Goal: Find specific page/section: Find specific page/section

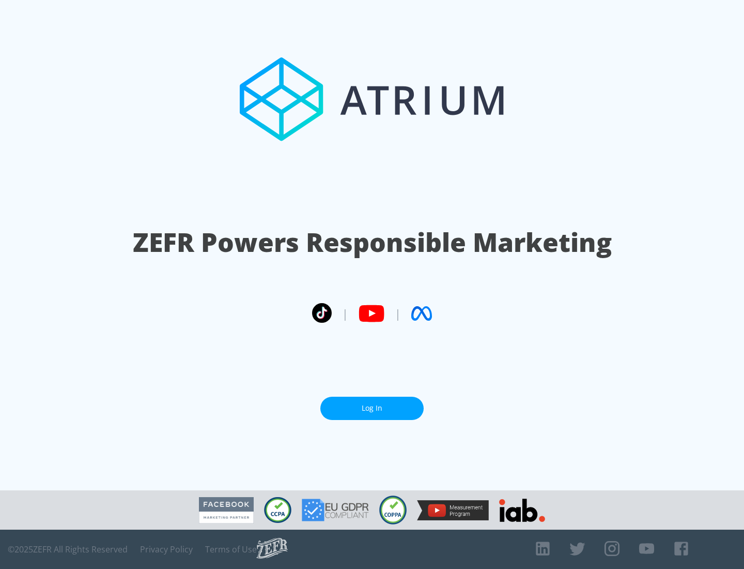
click at [372, 408] on link "Log In" at bounding box center [372, 408] width 103 height 23
